Goal: Communication & Community: Connect with others

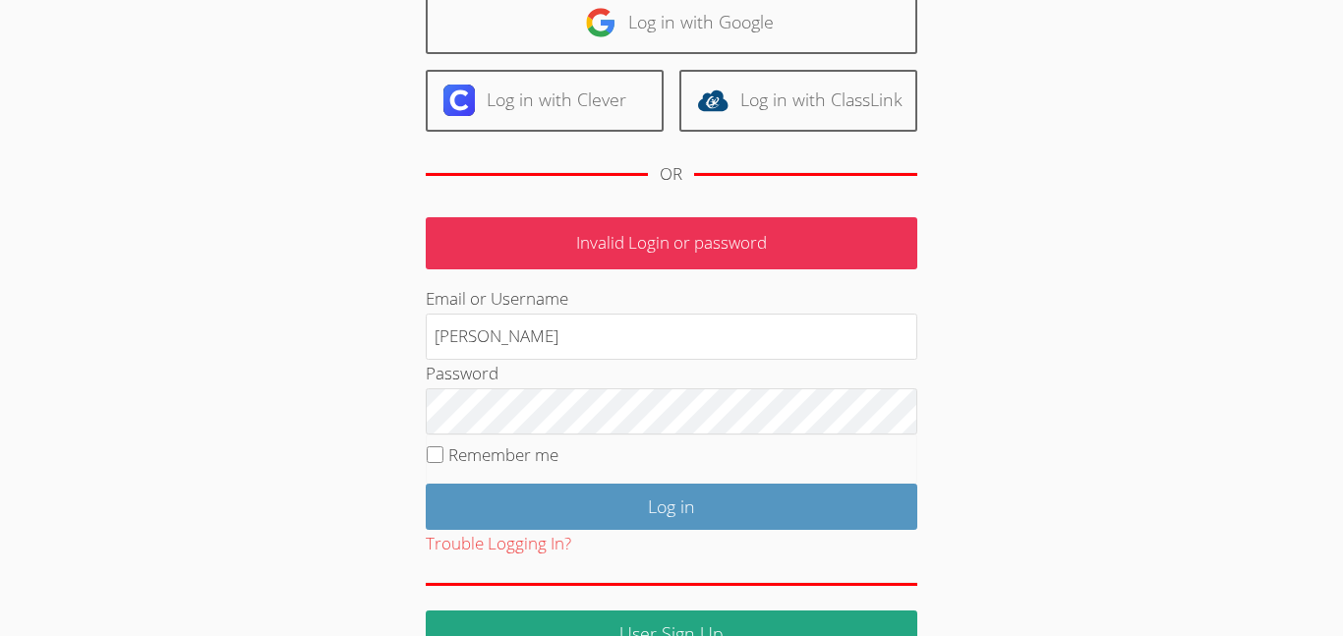
scroll to position [173, 0]
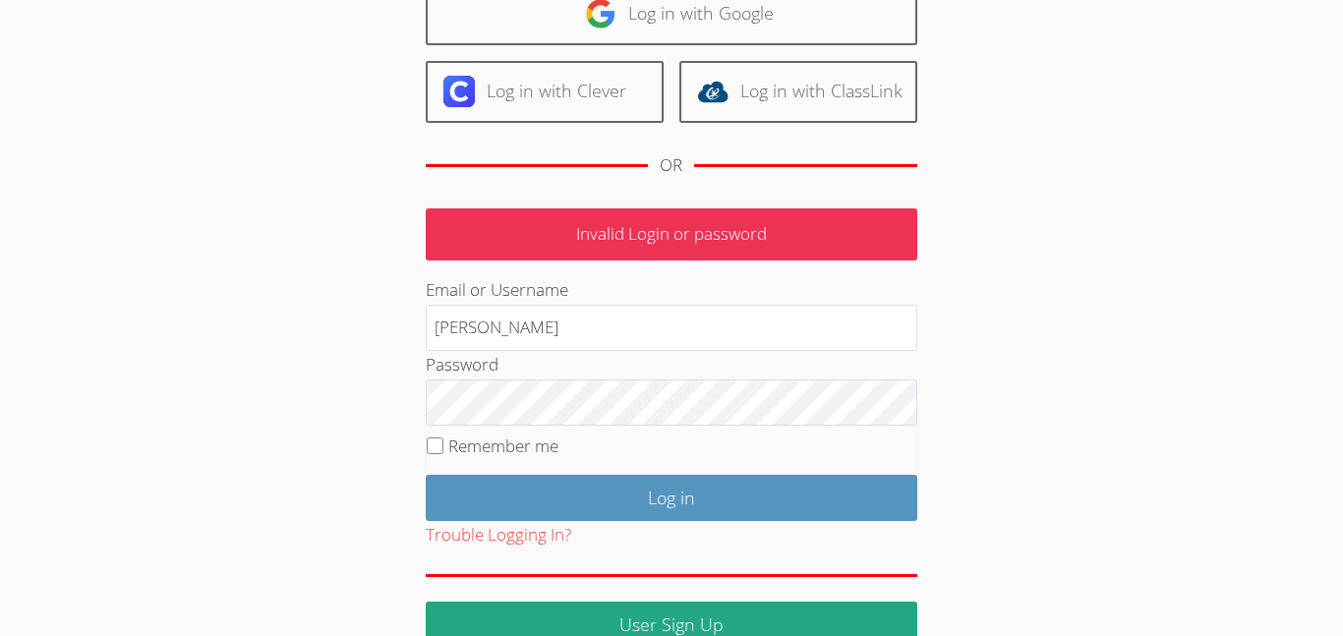
click at [642, 451] on fieldset "Remember me" at bounding box center [672, 450] width 492 height 49
click at [531, 456] on label "Remember me" at bounding box center [503, 446] width 110 height 23
click at [443, 454] on input "Remember me" at bounding box center [435, 446] width 17 height 17
checkbox input "true"
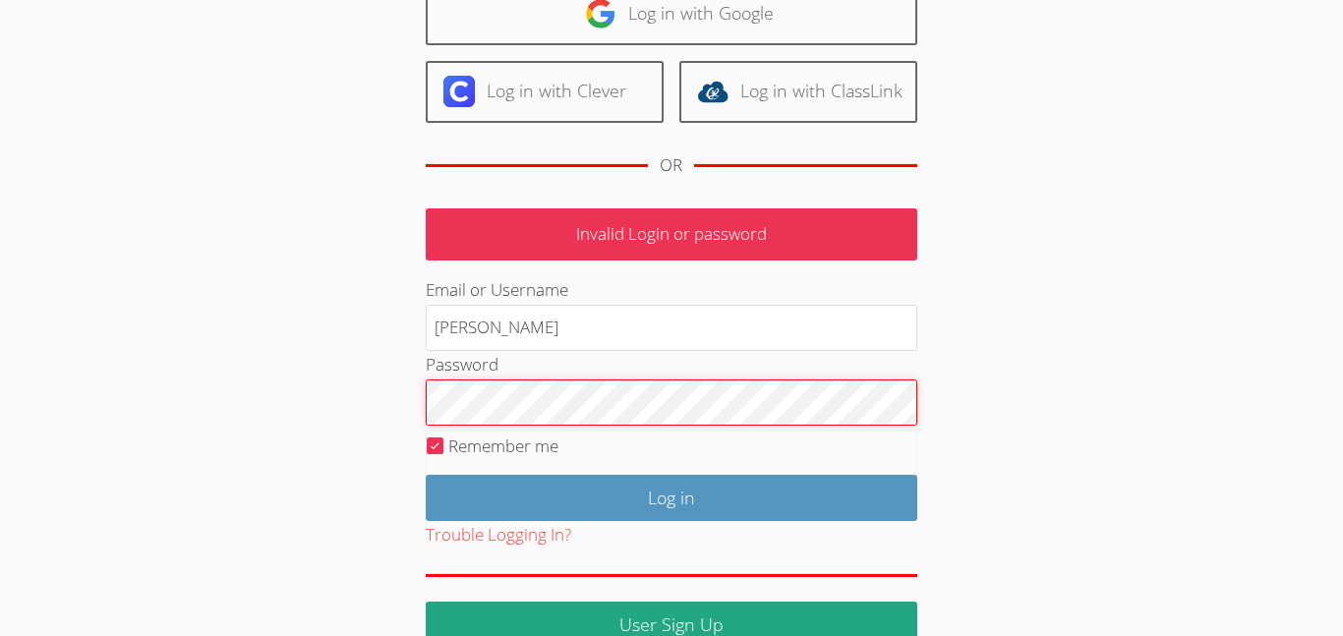
click at [426, 475] on input "Log in" at bounding box center [672, 498] width 492 height 46
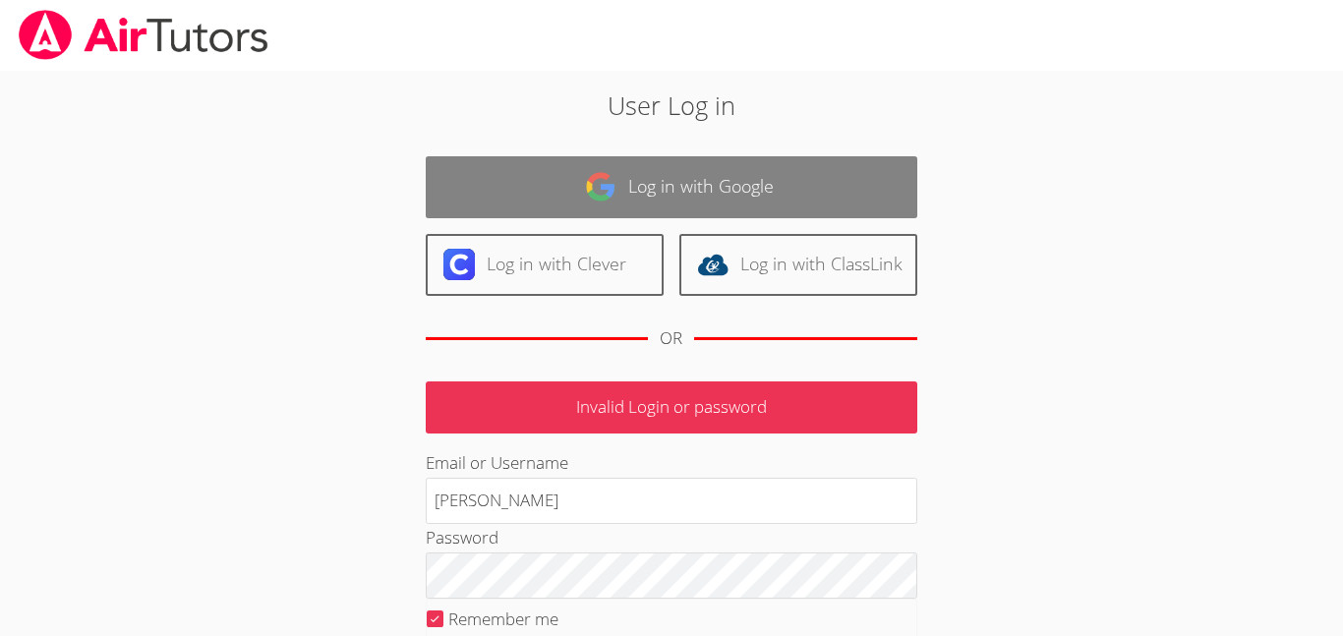
click at [808, 207] on link "Log in with Google" at bounding box center [672, 187] width 492 height 62
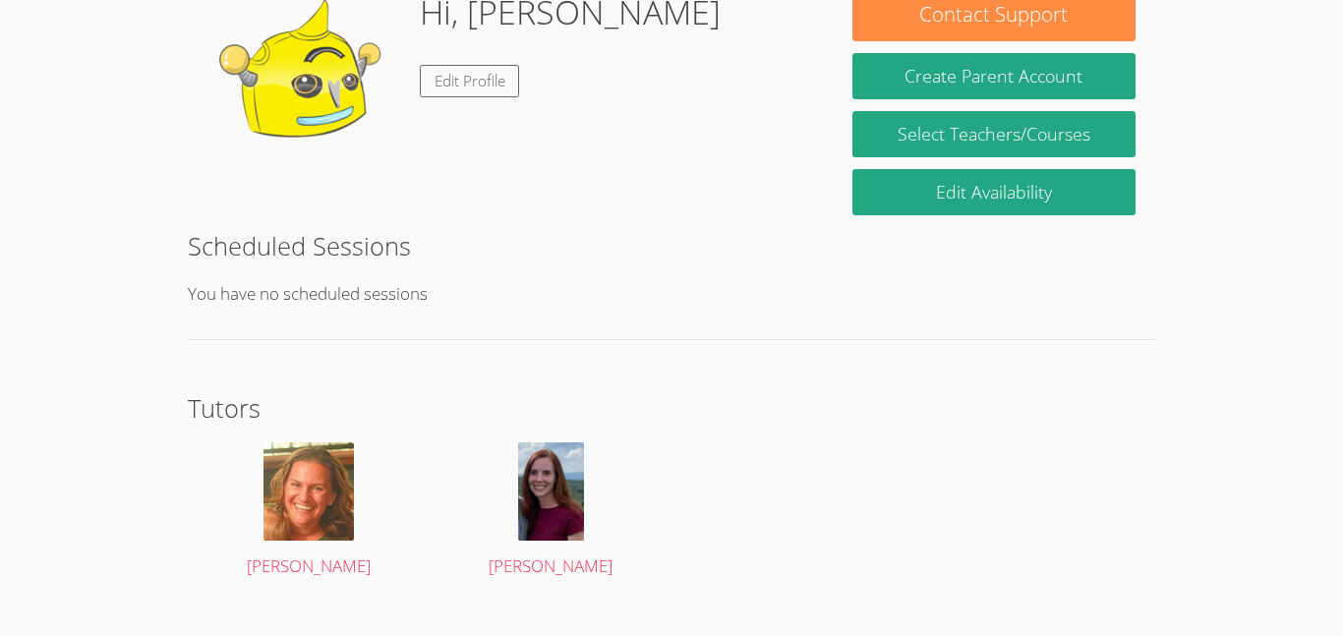
scroll to position [367, 0]
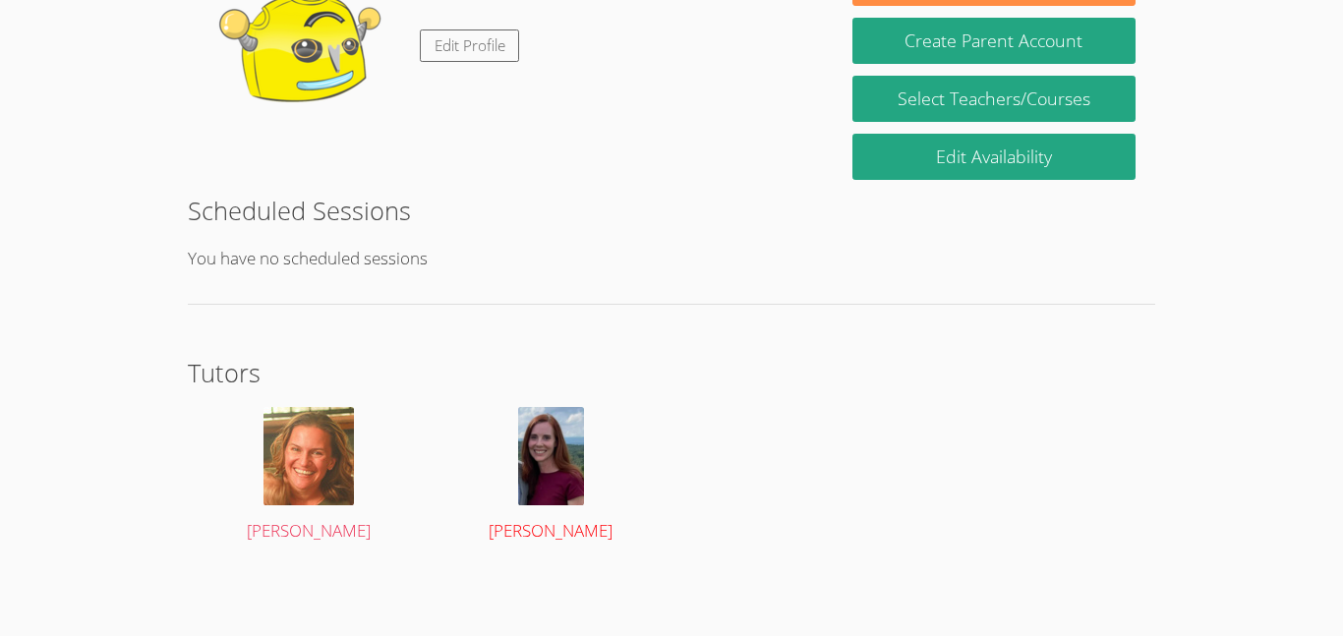
click at [567, 503] on img at bounding box center [551, 456] width 66 height 98
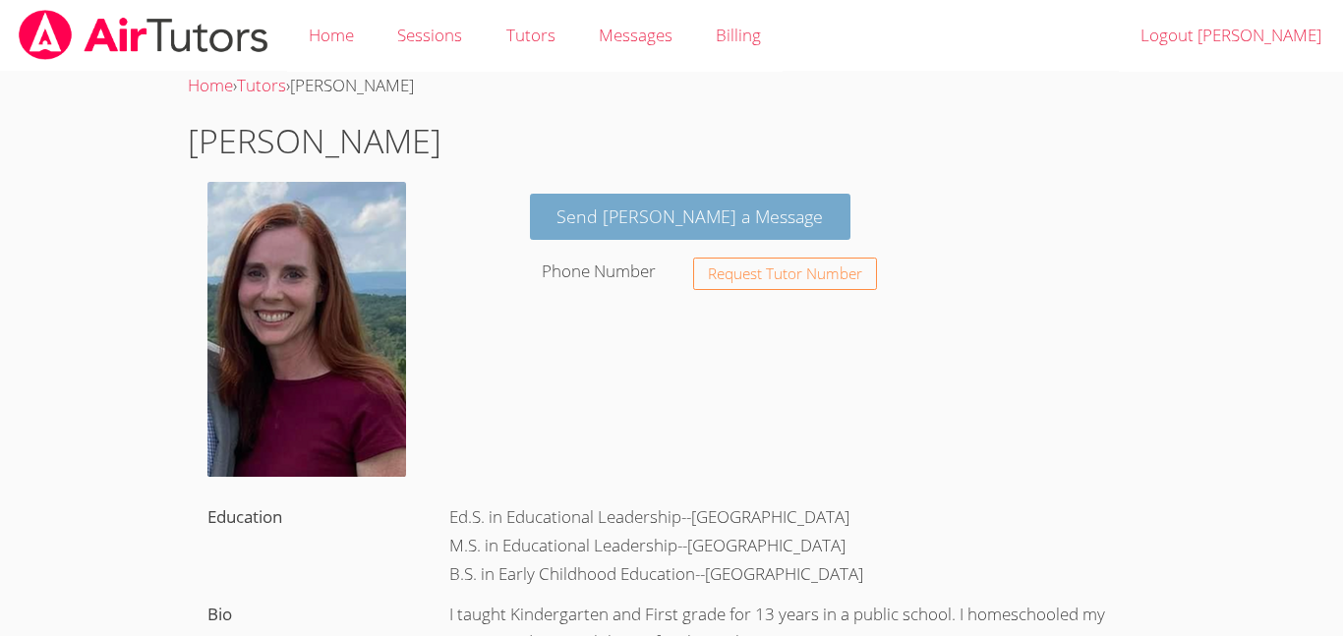
click at [664, 233] on link "Send Amy a Message" at bounding box center [691, 217] width 322 height 46
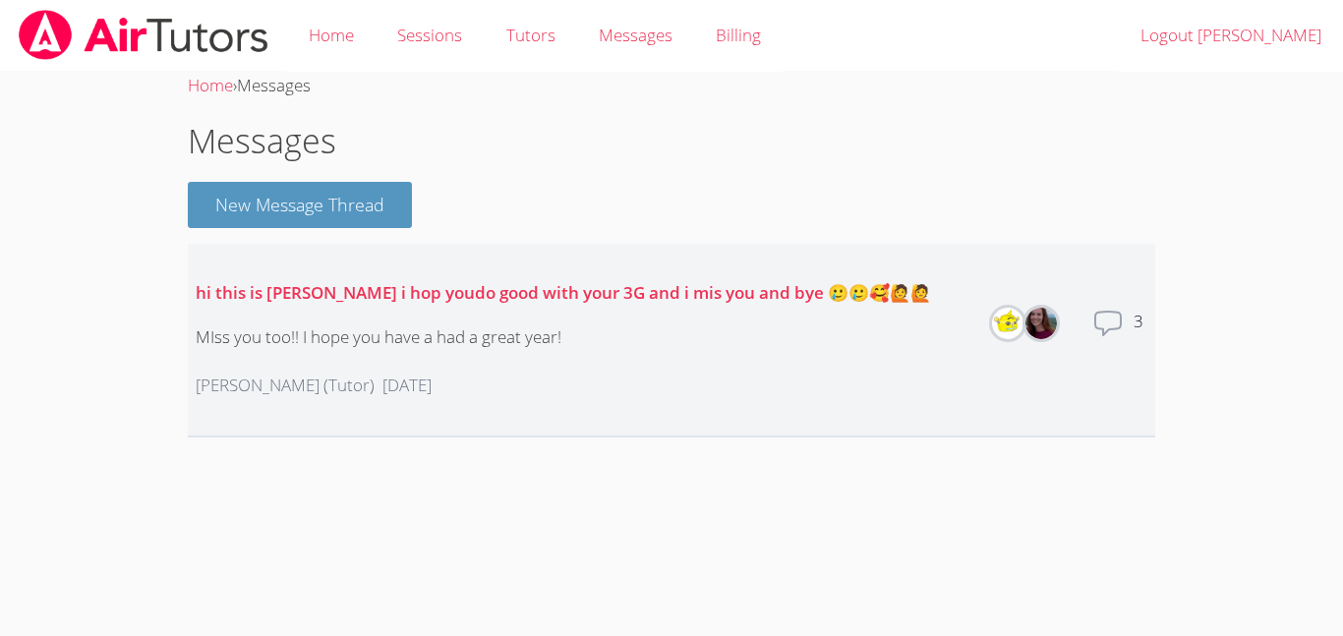
click at [1128, 320] on div "Total messages 3" at bounding box center [1119, 339] width 55 height 63
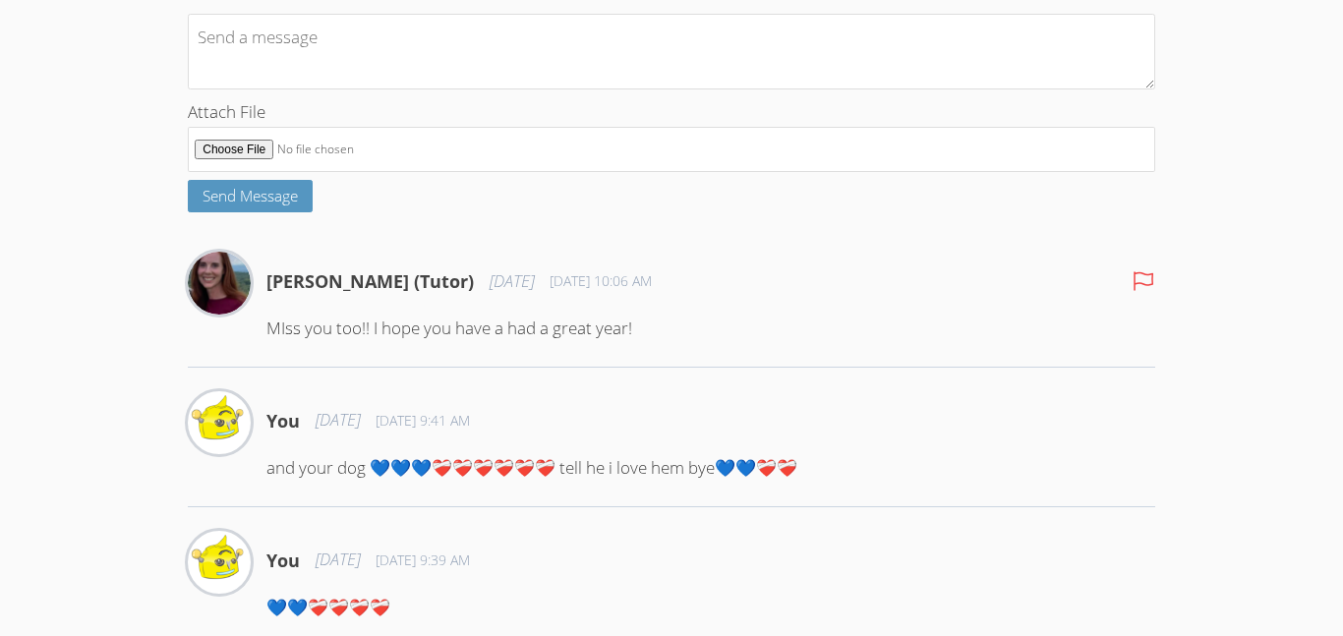
scroll to position [417, 0]
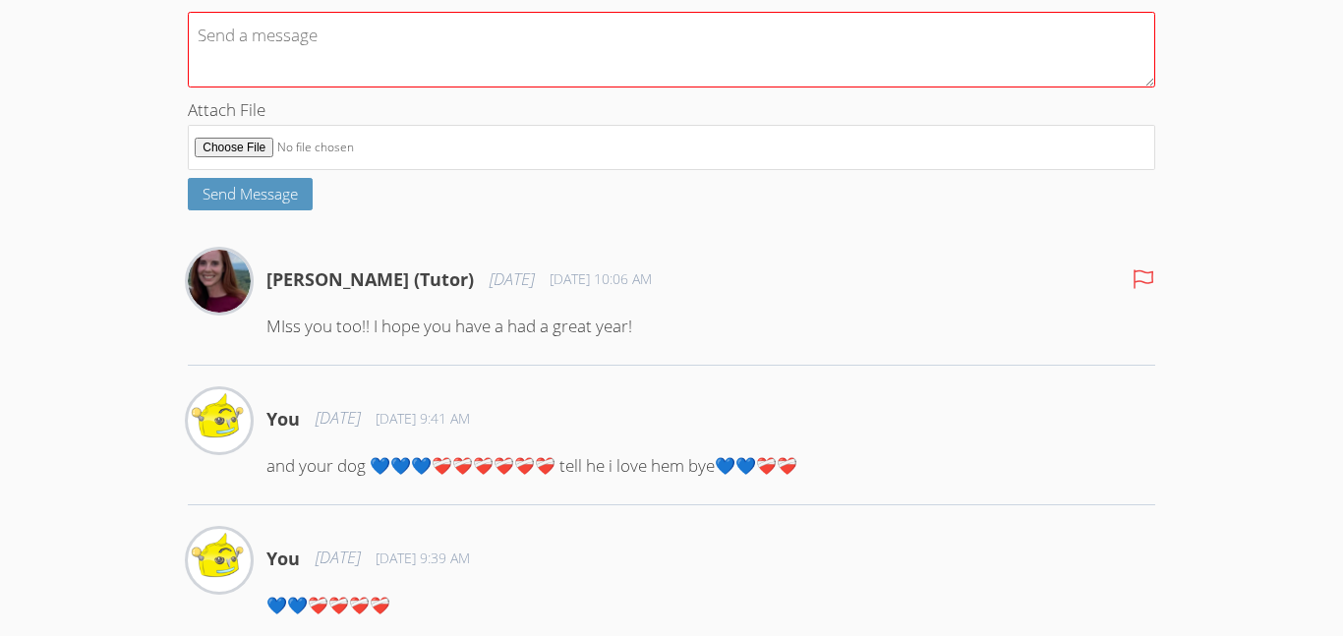
click at [948, 63] on textarea at bounding box center [672, 50] width 968 height 76
type textarea "h"
type textarea "i"
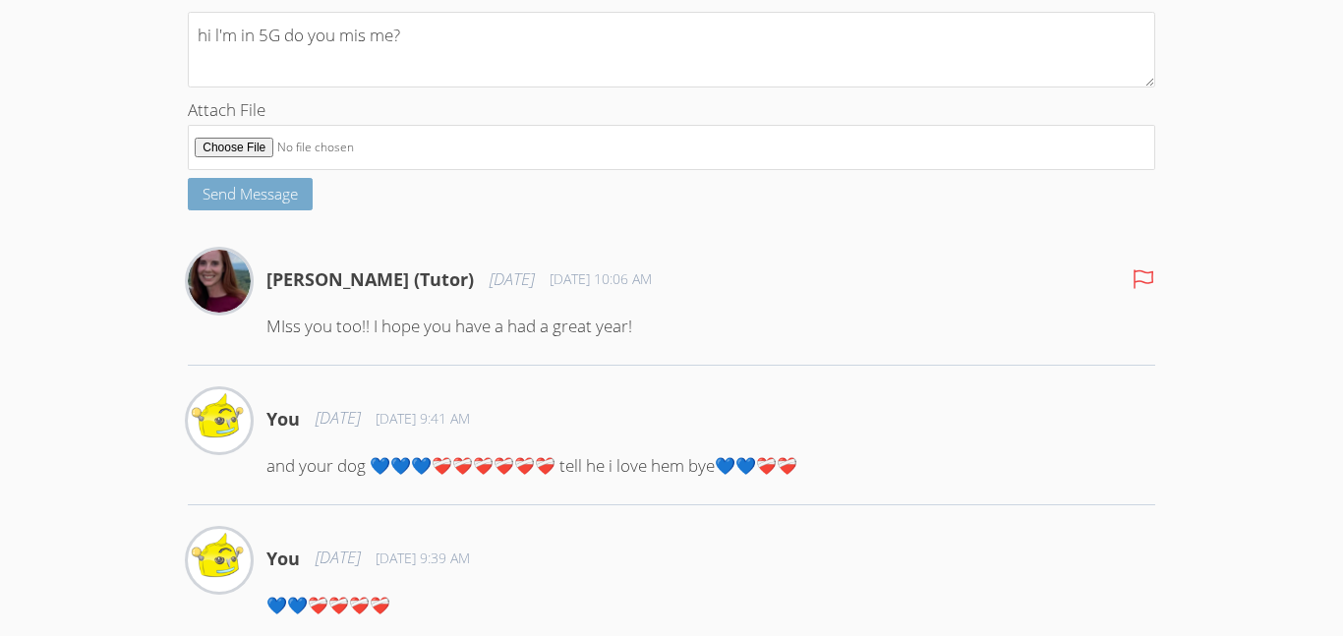
type textarea "hi l'm in 5G do you mis me?"
click at [270, 204] on span "Send Message" at bounding box center [250, 194] width 95 height 20
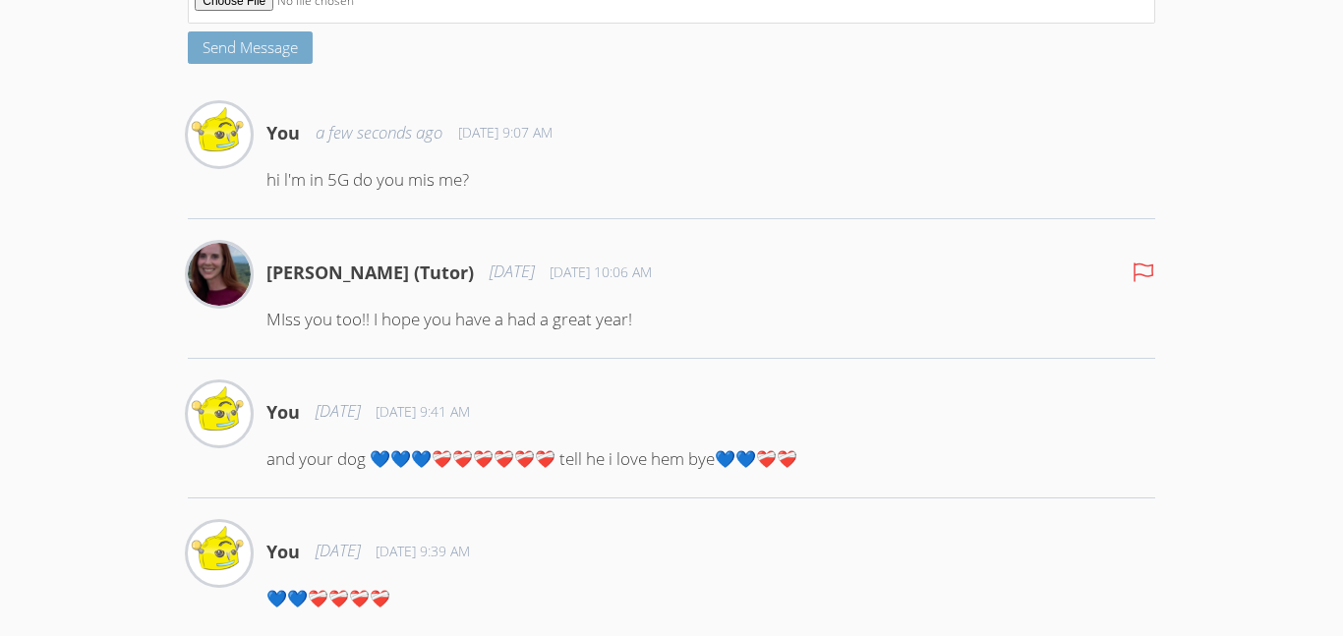
scroll to position [562, 0]
